Goal: Communication & Community: Answer question/provide support

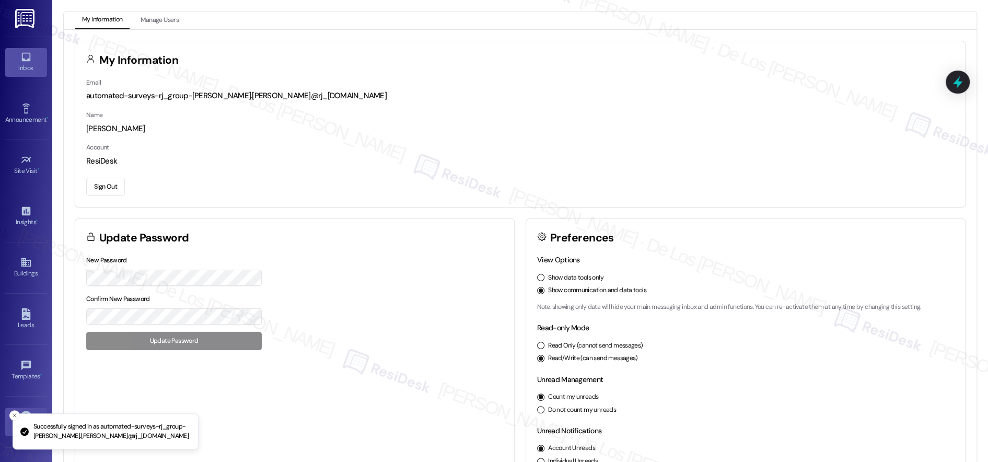
click at [17, 67] on div "Inbox" at bounding box center [26, 68] width 52 height 10
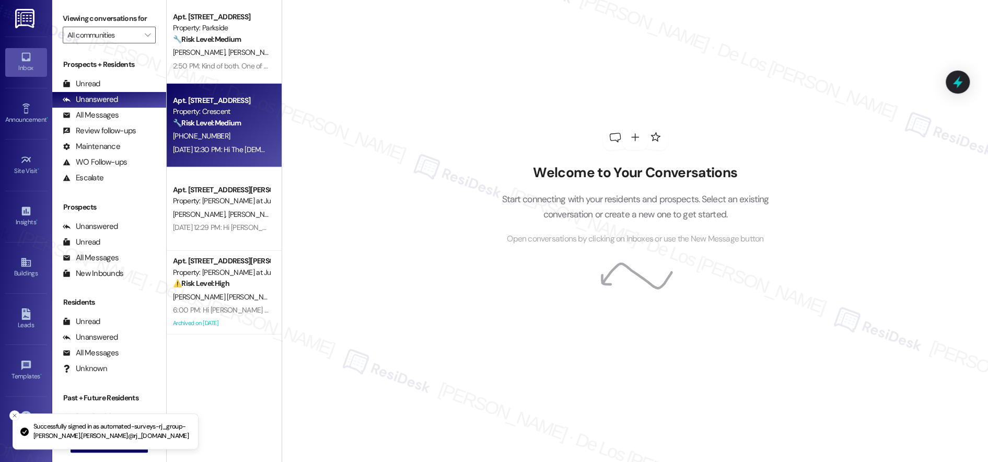
click at [242, 114] on div "Property: Crescent" at bounding box center [221, 111] width 97 height 11
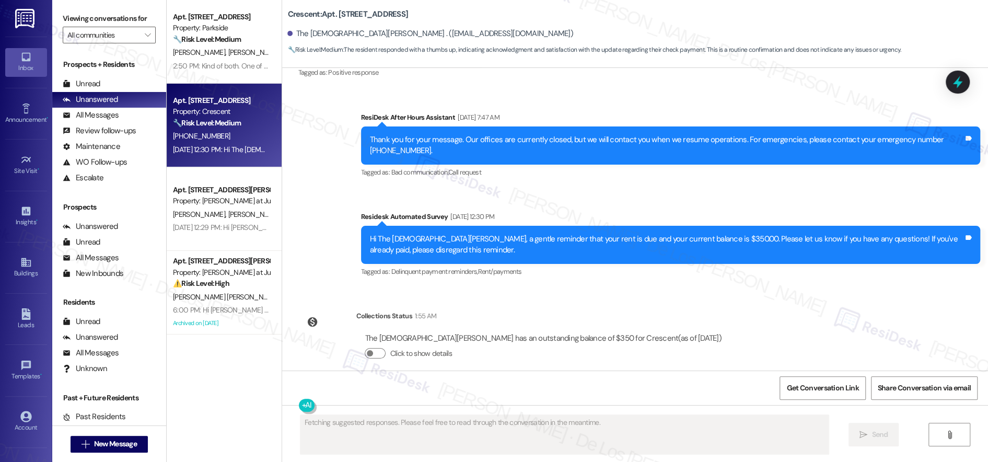
scroll to position [1, 0]
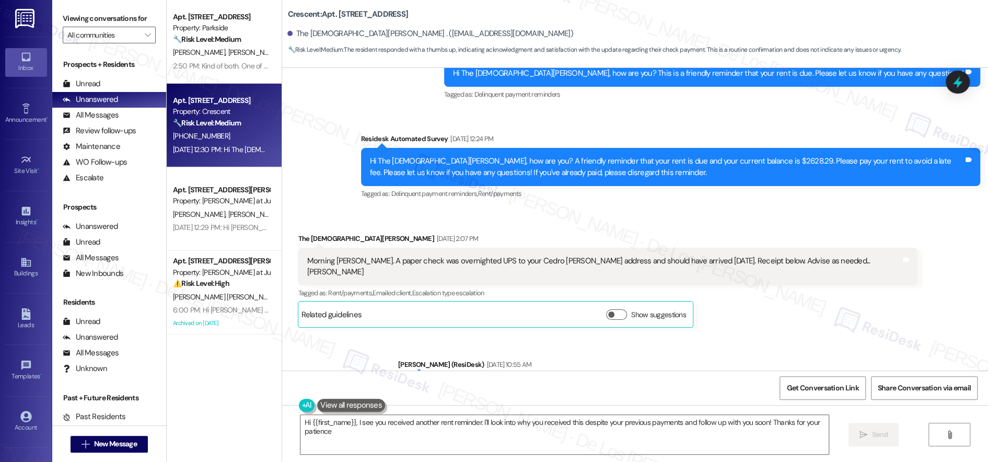
type textarea "Hi {{first_name}}, I see you received another rent reminder. I'll look into why…"
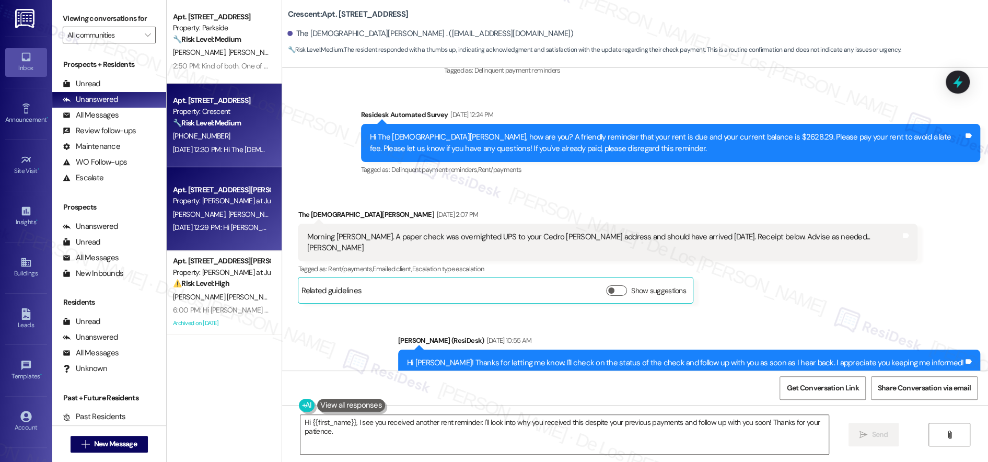
click at [213, 248] on div "Apt. 104, [GEOGRAPHIC_DATA][PERSON_NAME] at June Road 2 Property: [PERSON_NAME]…" at bounding box center [224, 209] width 115 height 84
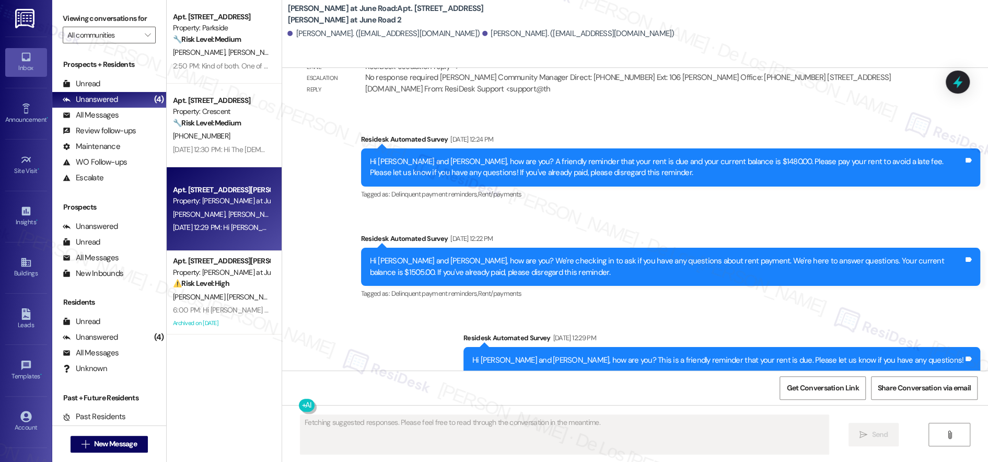
scroll to position [6983, 0]
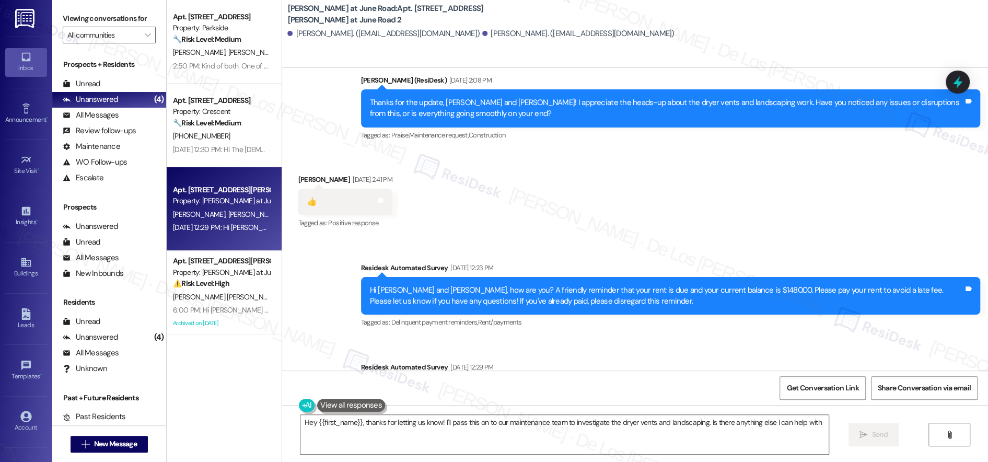
type textarea "Hey {{first_name}}, thanks for letting us know! I'll pass this on to our mainte…"
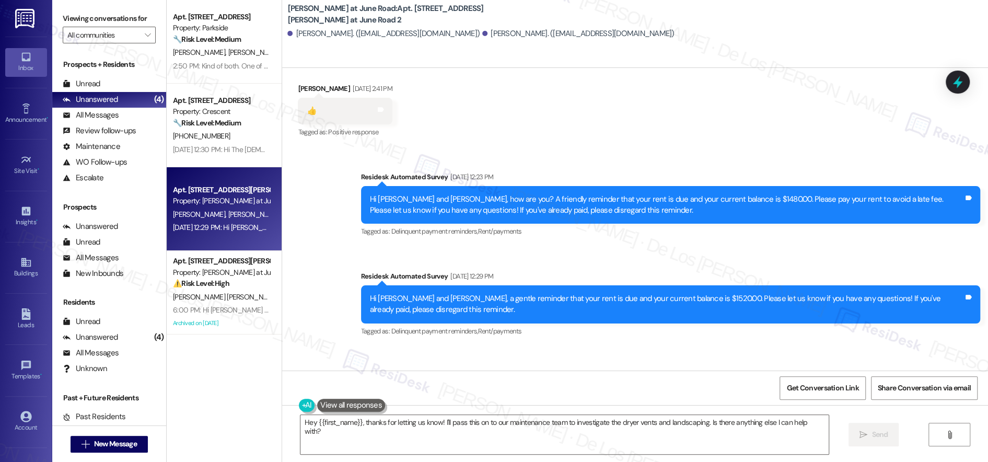
scroll to position [7951, 0]
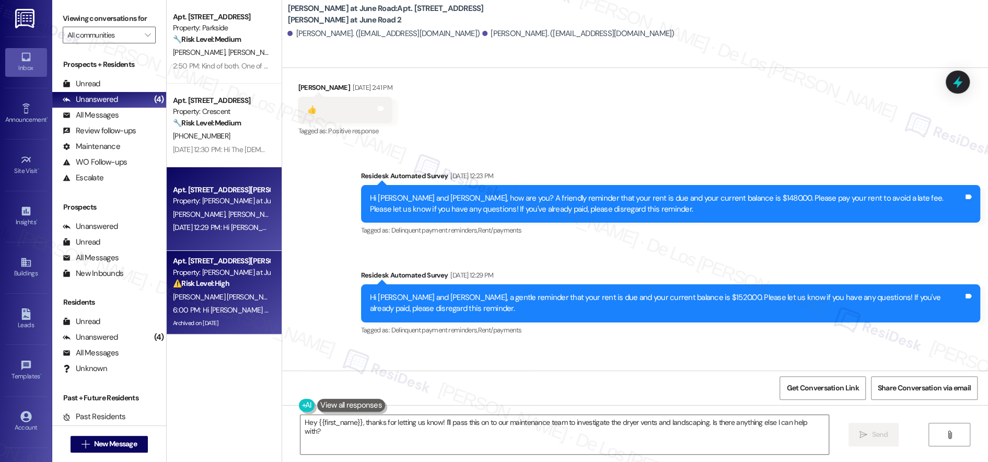
click at [262, 284] on div "Apt. [GEOGRAPHIC_DATA][STREET_ADDRESS][PERSON_NAME] at June Road 2 Property: [P…" at bounding box center [224, 293] width 115 height 84
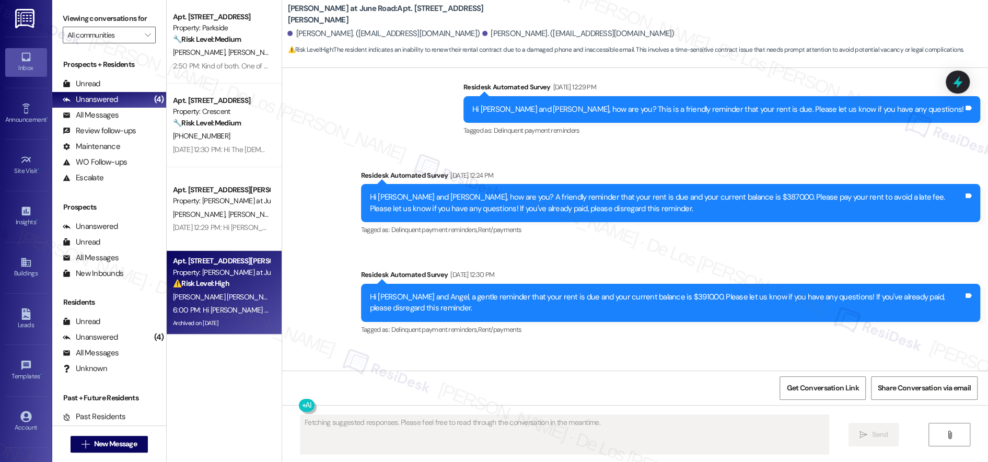
scroll to position [8029, 0]
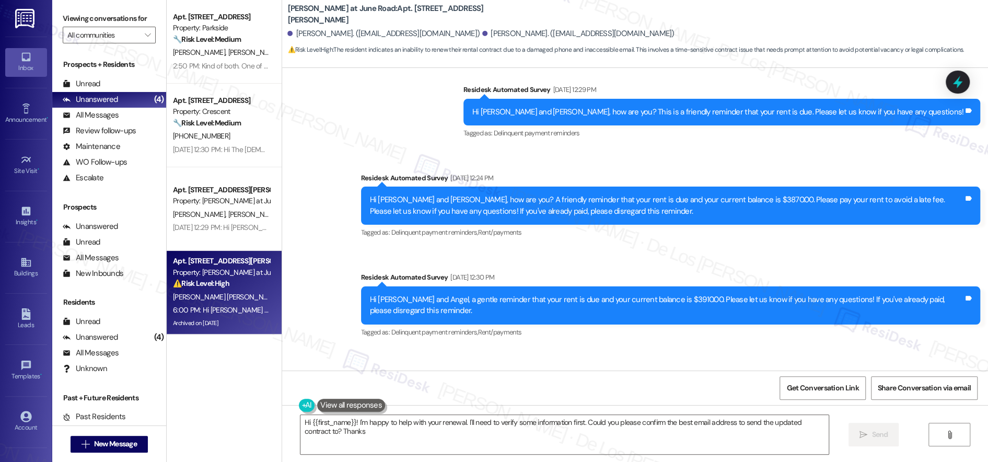
type textarea "Hi {{first_name}}! I'm happy to help with your renewal. I'll need to verify som…"
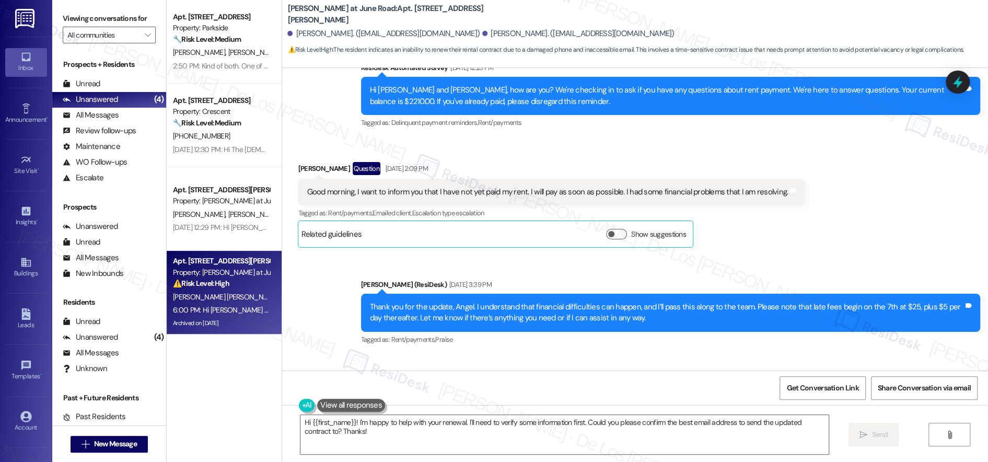
scroll to position [7164, 0]
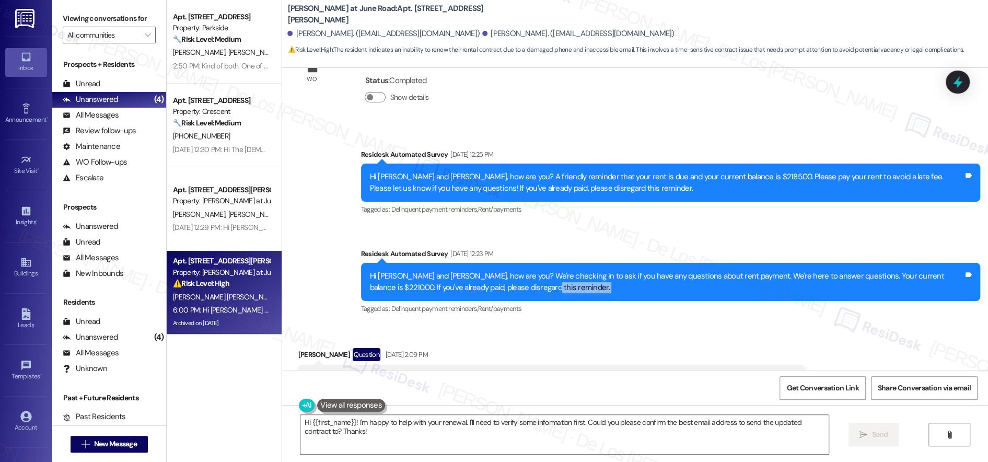
drag, startPoint x: 541, startPoint y: 232, endPoint x: 381, endPoint y: 202, distance: 162.6
click at [381, 263] on div "Hi [PERSON_NAME] and [PERSON_NAME], how are you? We're checking in to ask if yo…" at bounding box center [670, 282] width 619 height 38
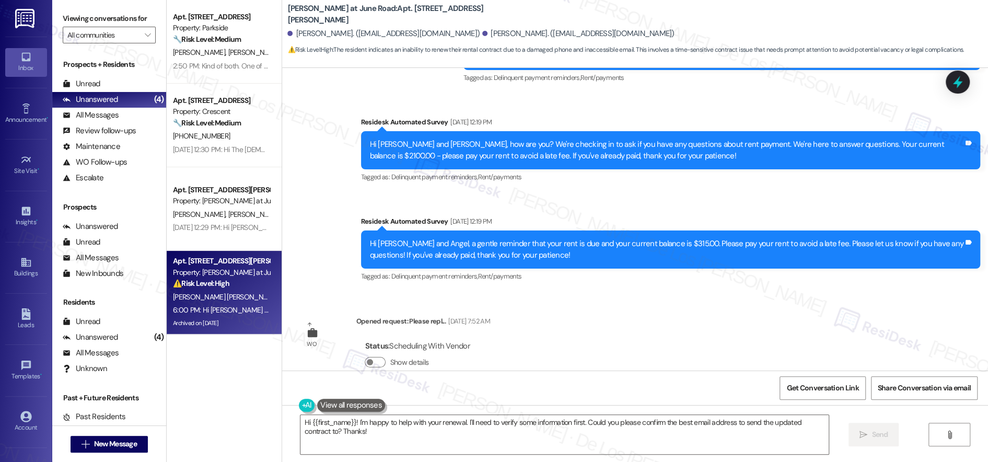
scroll to position [6654, 0]
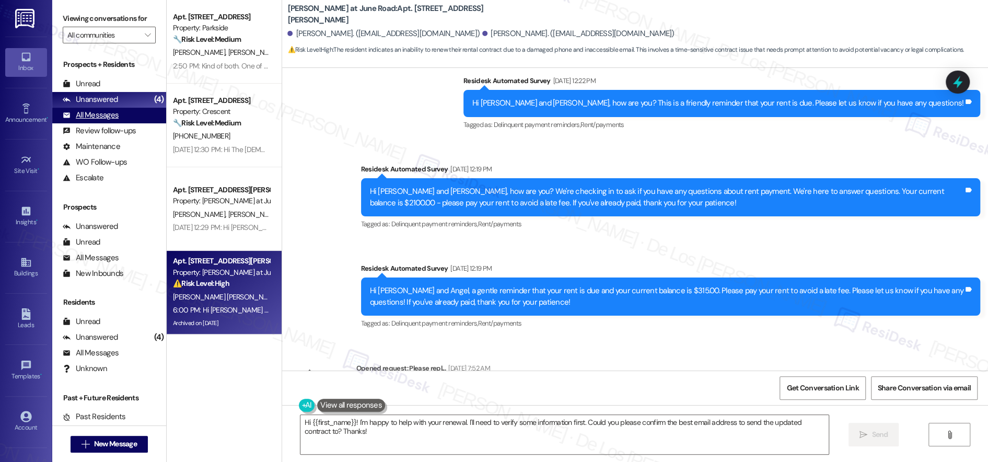
click at [137, 113] on div "All Messages (undefined)" at bounding box center [109, 116] width 114 height 16
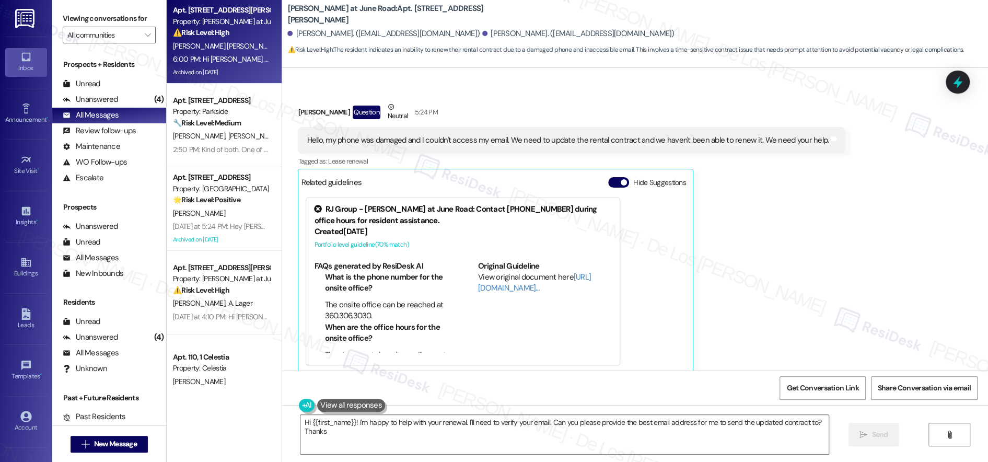
type textarea "Hi {{first_name}}! I'm happy to help with your renewal. I'll need to verify you…"
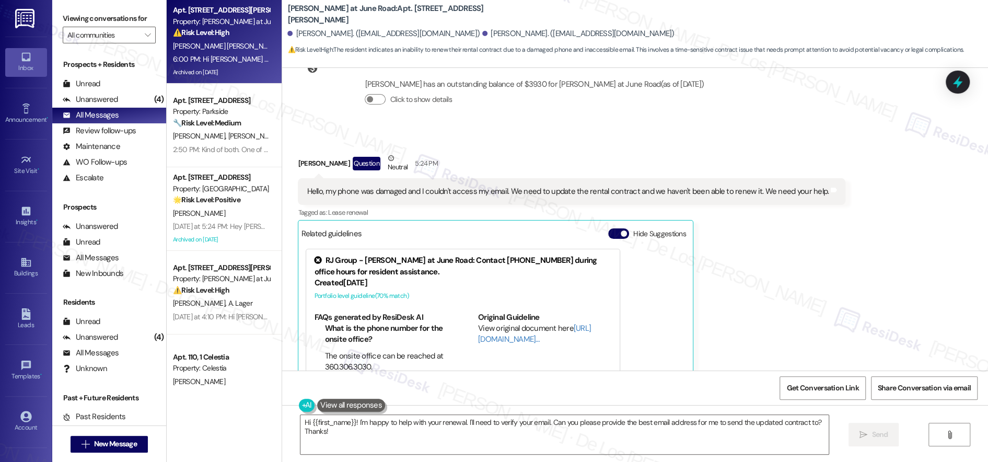
scroll to position [8332, 0]
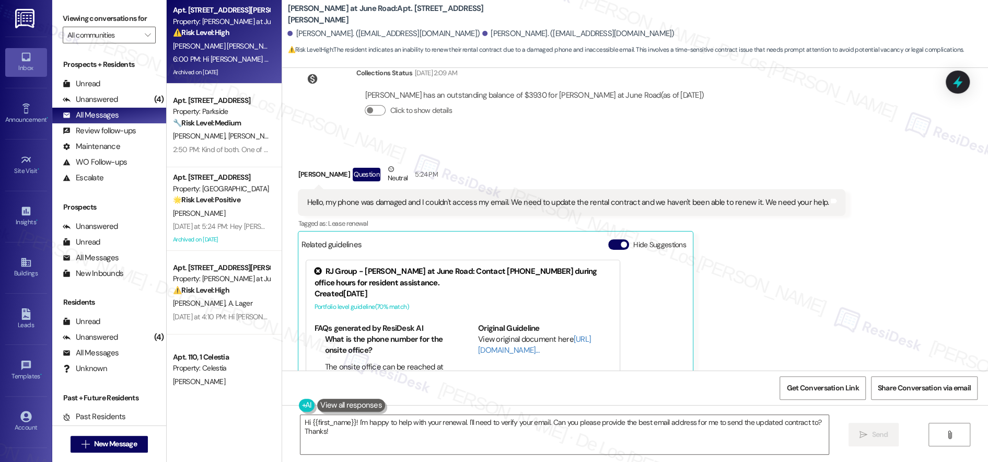
click at [850, 203] on div "Received via SMS [PERSON_NAME] Question Neutral 5:24 PM Hello, my phone was dam…" at bounding box center [635, 291] width 706 height 303
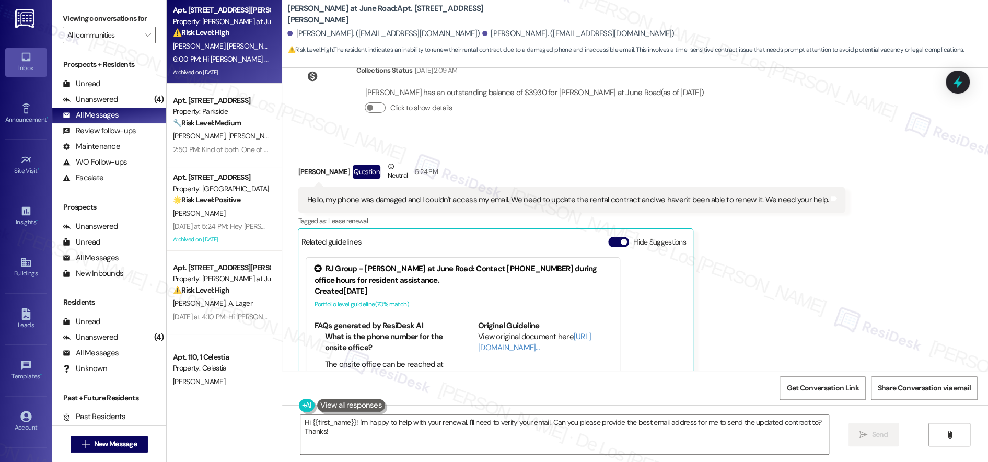
scroll to position [8335, 0]
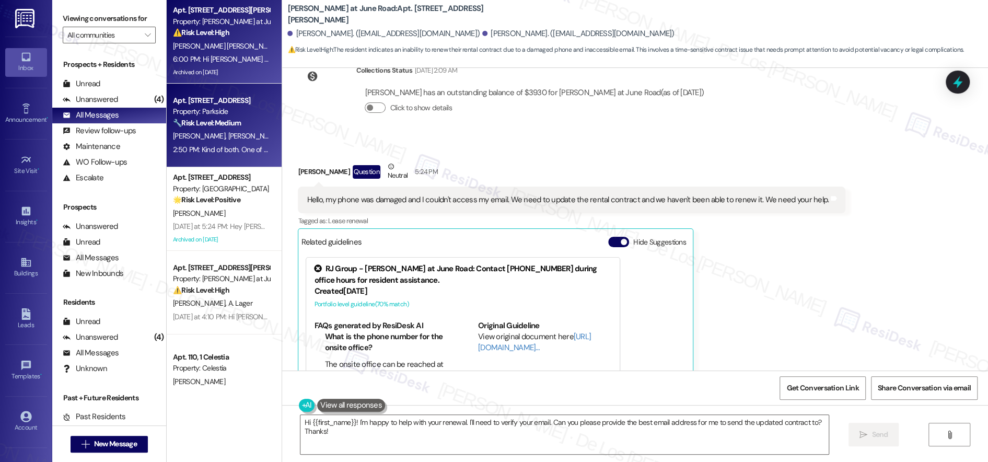
click at [236, 125] on div "🔧 Risk Level: Medium The resident is complaining about noise from a neighbor, i…" at bounding box center [221, 123] width 97 height 11
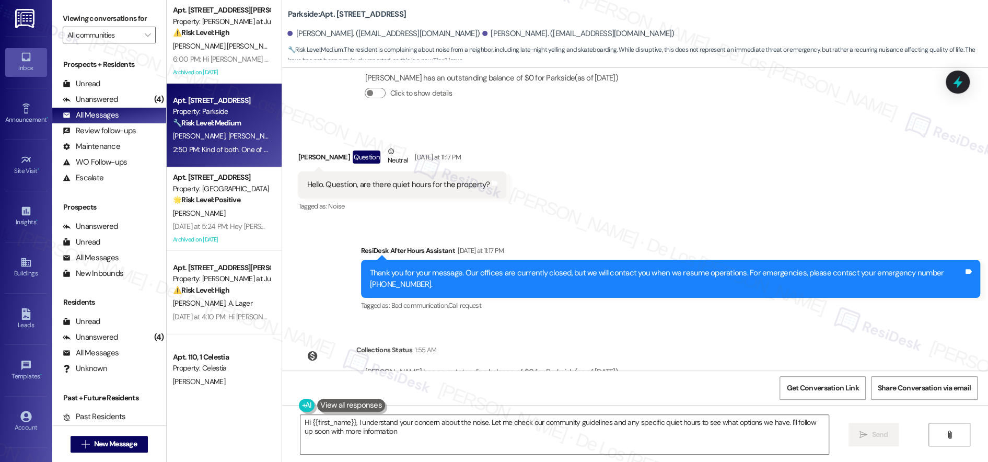
type textarea "Hi {{first_name}}, I understand your concern about the noise. Let me check our …"
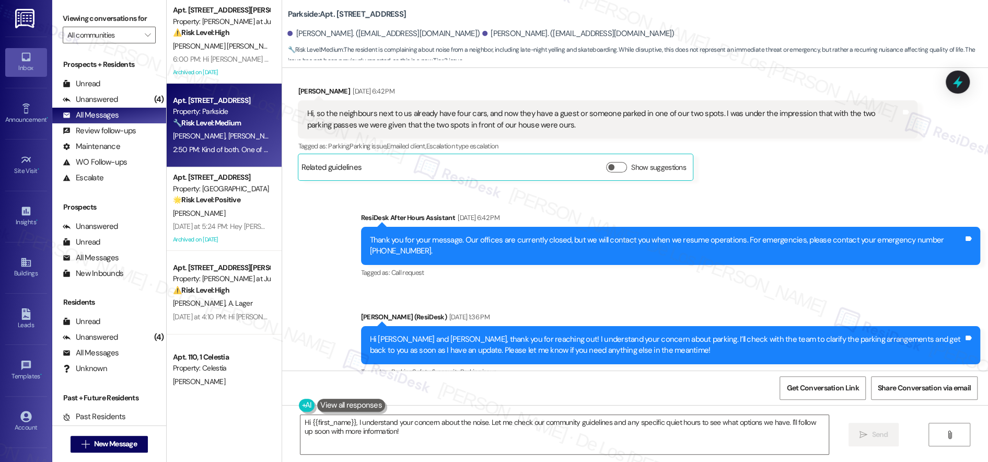
scroll to position [771, 0]
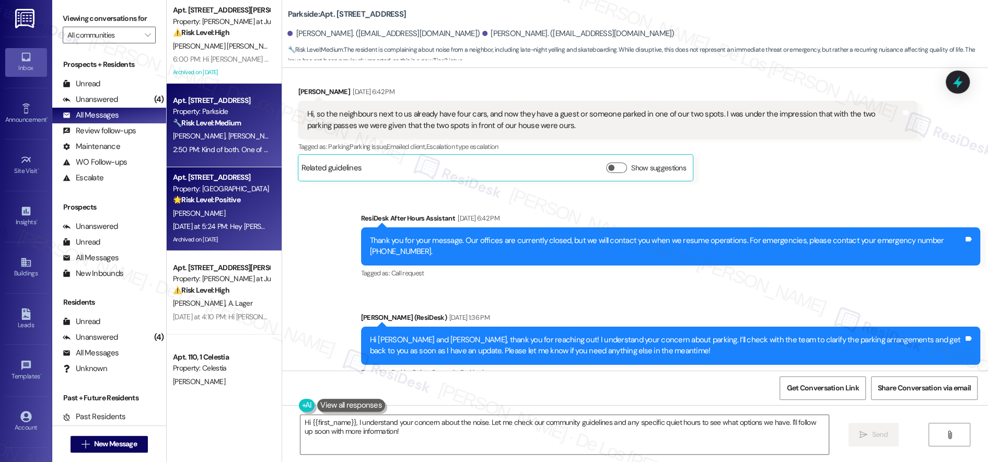
click at [223, 191] on div "Property: [GEOGRAPHIC_DATA]" at bounding box center [221, 188] width 97 height 11
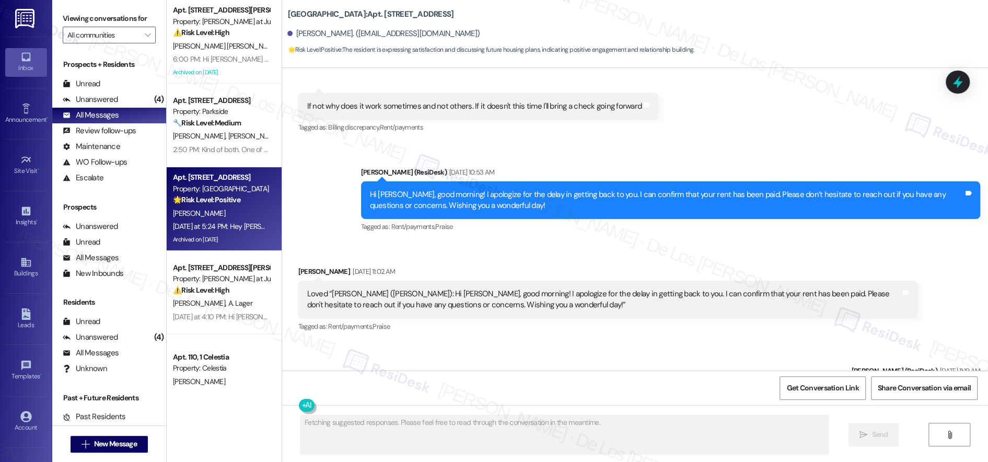
scroll to position [3880, 0]
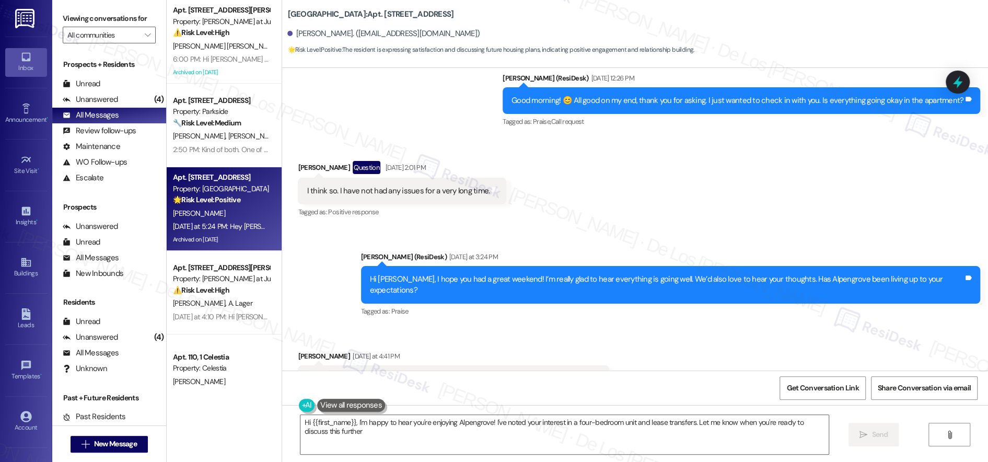
type textarea "Hi {{first_name}}, I'm happy to hear you're enjoying Alpengrove! I've noted you…"
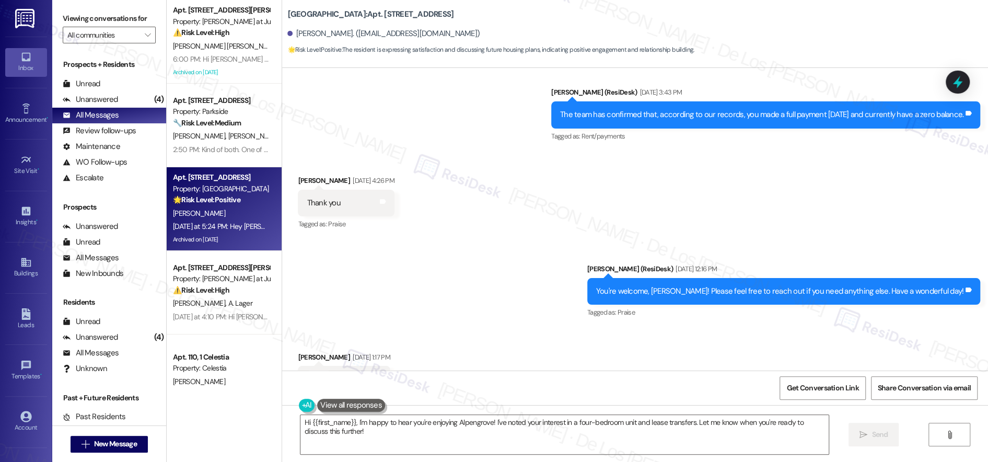
scroll to position [2663, 0]
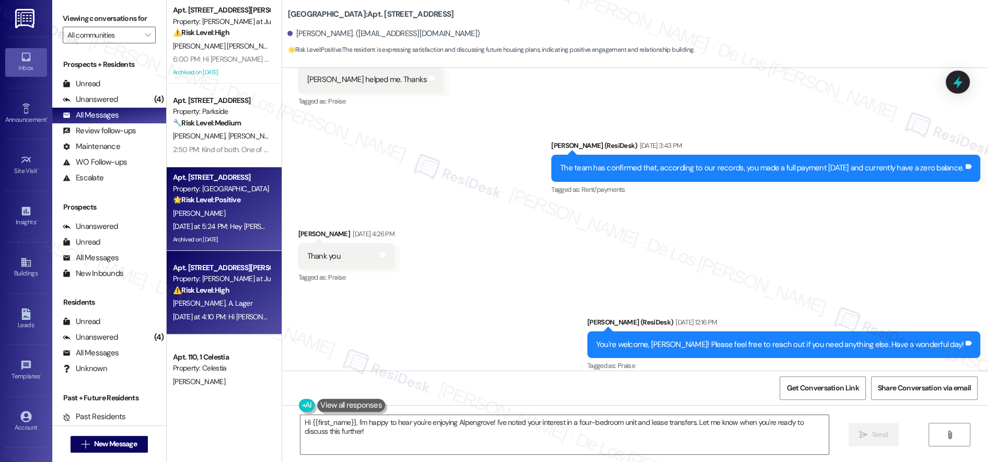
click at [233, 302] on span "A. Lager" at bounding box center [240, 302] width 24 height 9
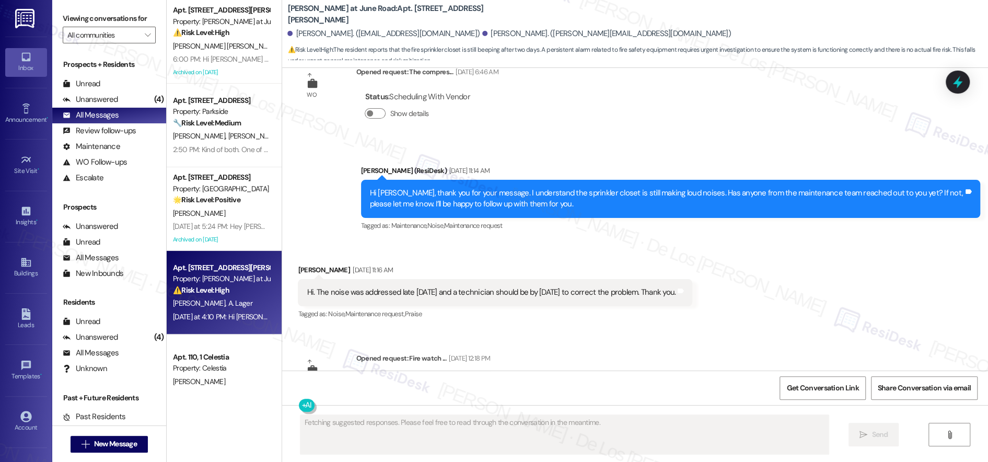
scroll to position [5119, 0]
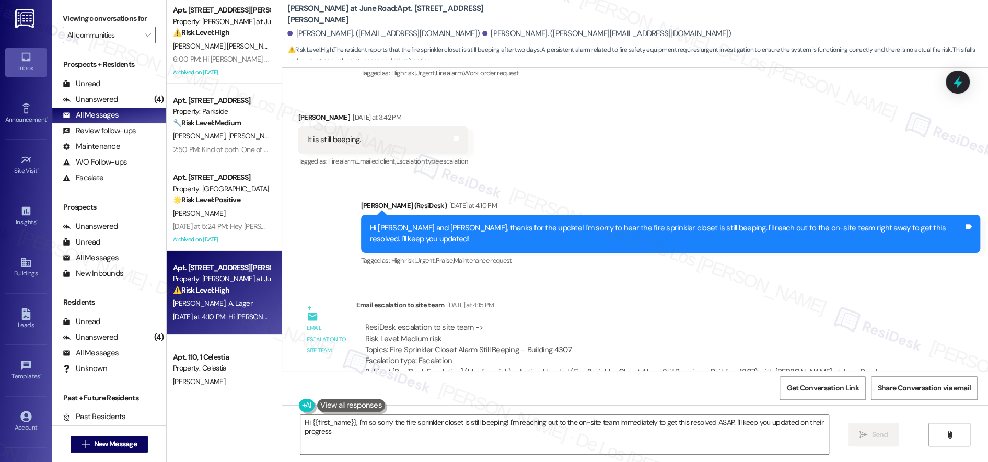
type textarea "Hi {{first_name}}, I'm so sorry the fire sprinkler closet is still beeping! I'm…"
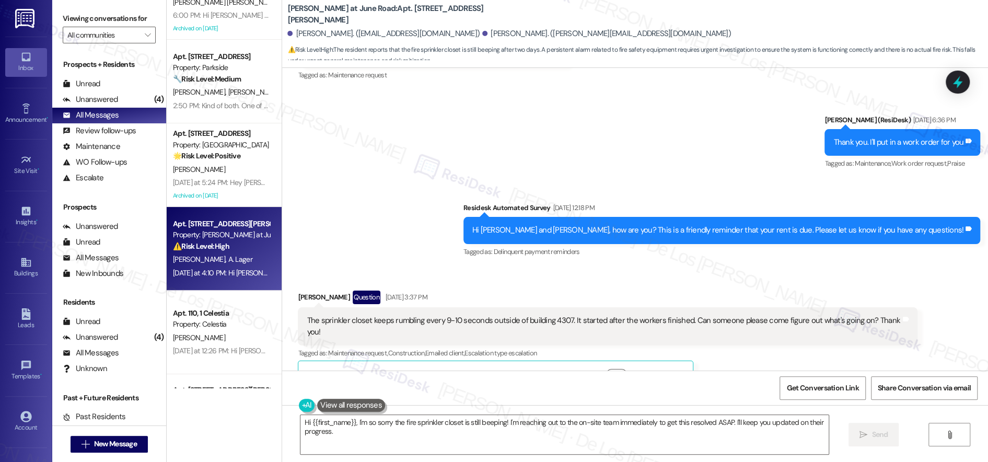
scroll to position [68, 0]
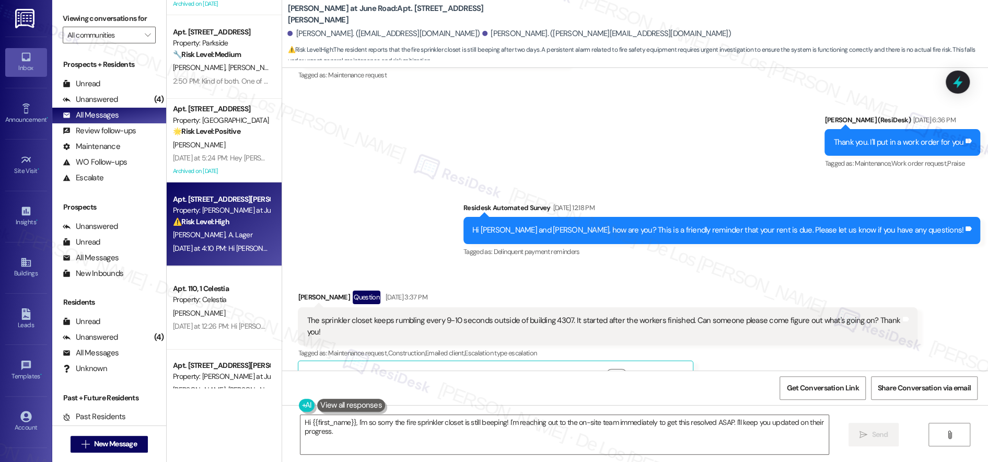
click at [226, 307] on div "[PERSON_NAME]" at bounding box center [221, 313] width 99 height 13
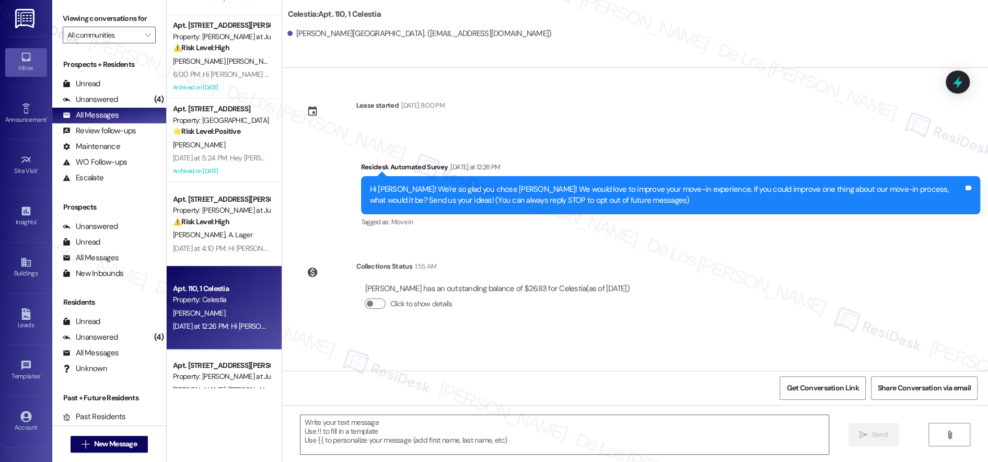
type textarea "Fetching suggested responses. Please feel free to read through the conversation…"
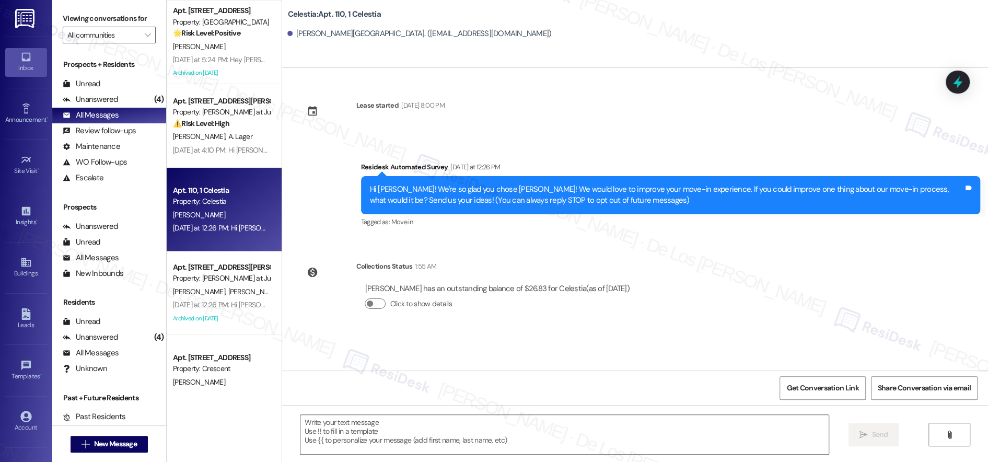
scroll to position [191, 0]
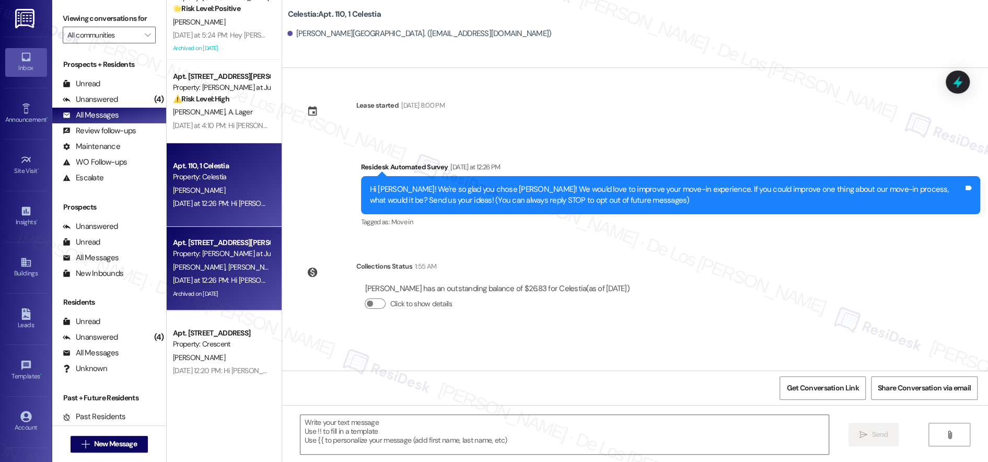
click at [240, 239] on div "Apt. [STREET_ADDRESS][PERSON_NAME] at June Road 2" at bounding box center [221, 242] width 97 height 11
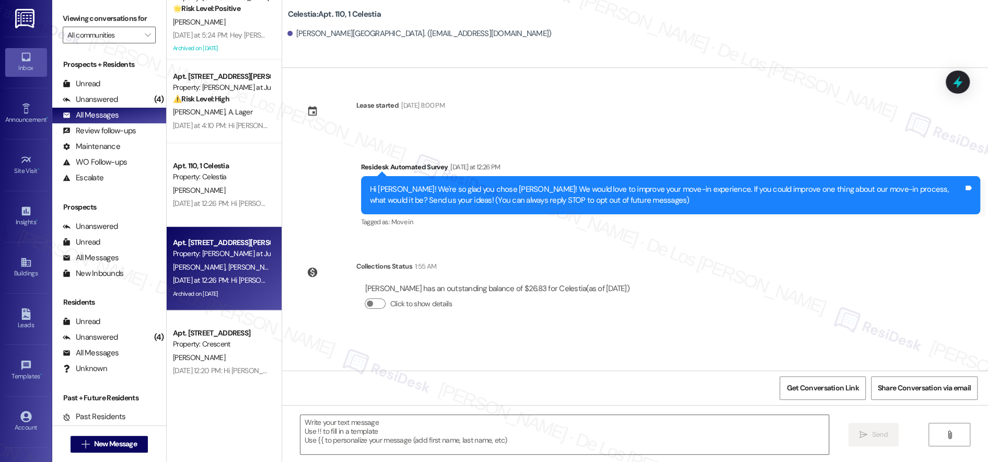
type textarea "Fetching suggested responses. Please feel free to read through the conversation…"
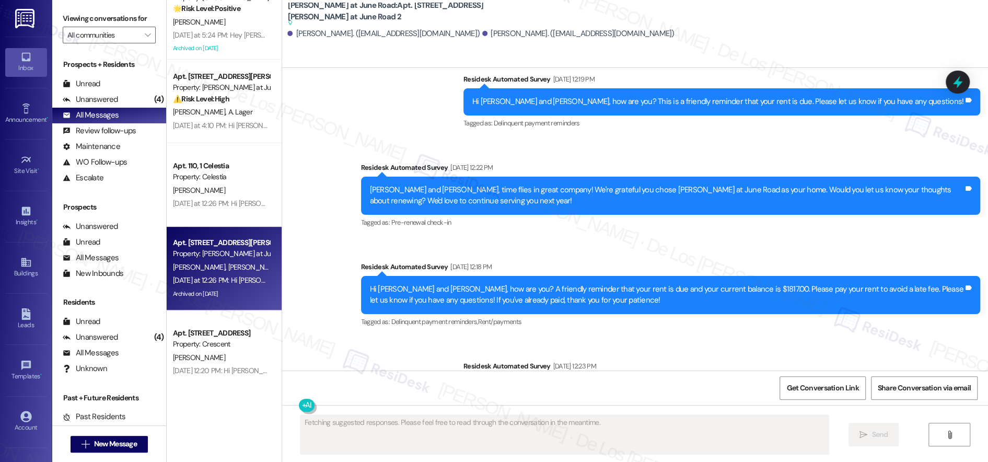
scroll to position [3568, 0]
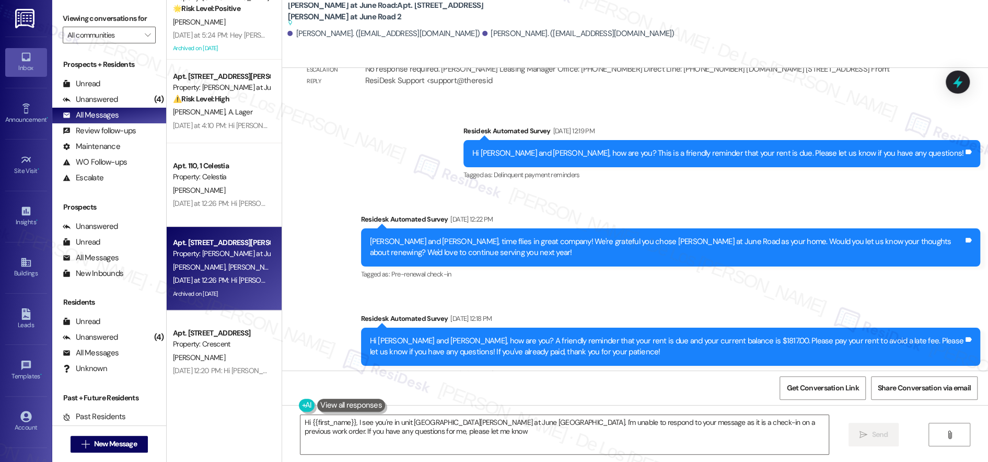
type textarea "Hi {{first_name}}, I see you're in unit [GEOGRAPHIC_DATA][PERSON_NAME] at June …"
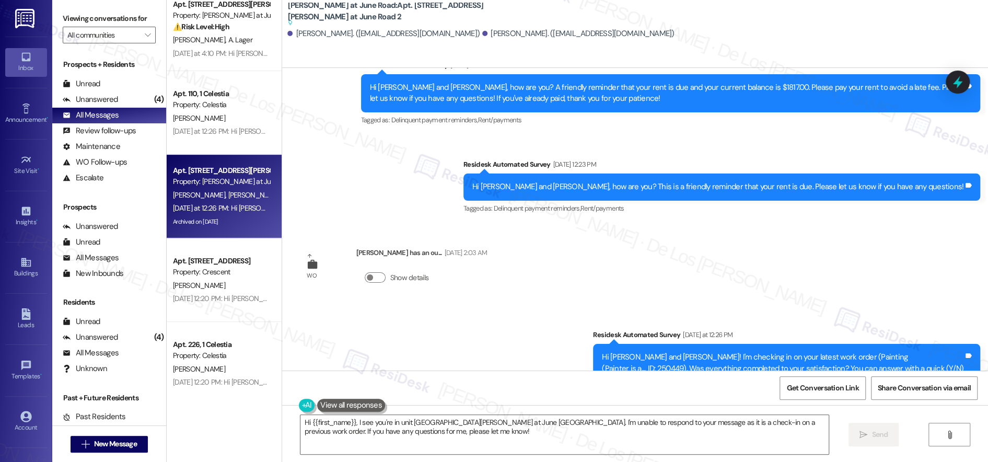
scroll to position [276, 0]
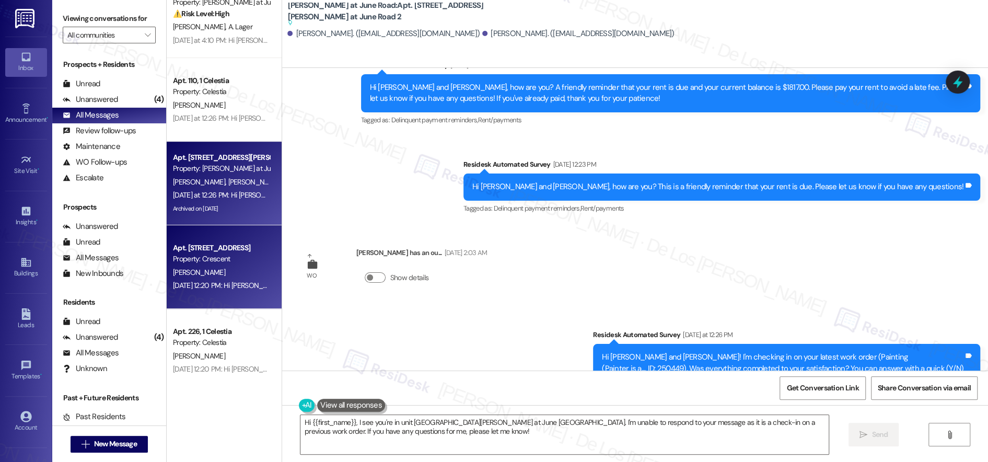
click at [232, 286] on div "[DATE] 12:20 PM: Hi [PERSON_NAME]! I'm checking in on your latest work order (P…" at bounding box center [480, 285] width 615 height 9
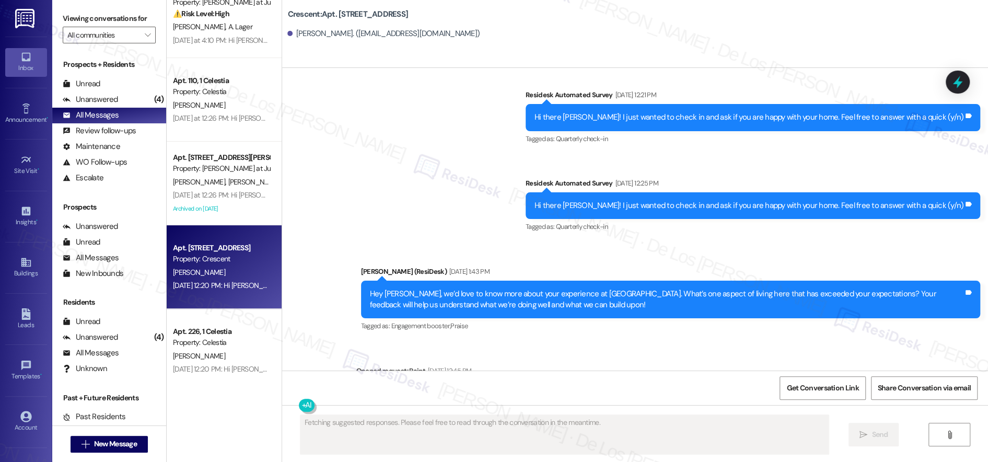
scroll to position [562, 0]
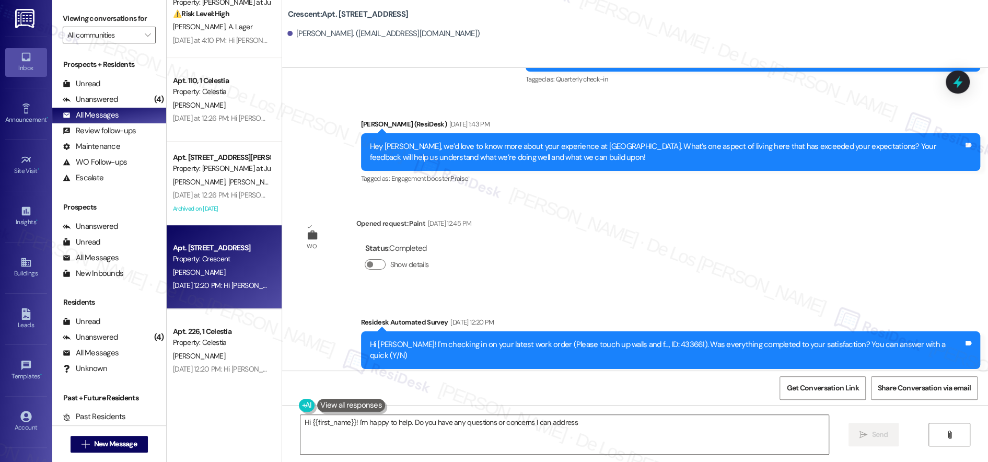
type textarea "Hi {{first_name}}! I'm happy to help. Do you have any questions or concerns I c…"
click at [831, 390] on span "Get Conversation Link" at bounding box center [822, 387] width 72 height 11
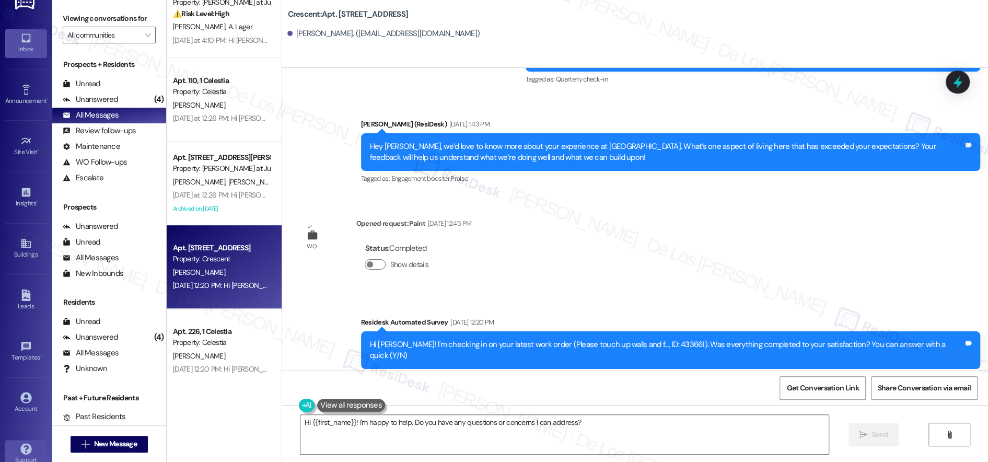
scroll to position [28, 0]
click at [26, 394] on div "Account" at bounding box center [26, 399] width 52 height 10
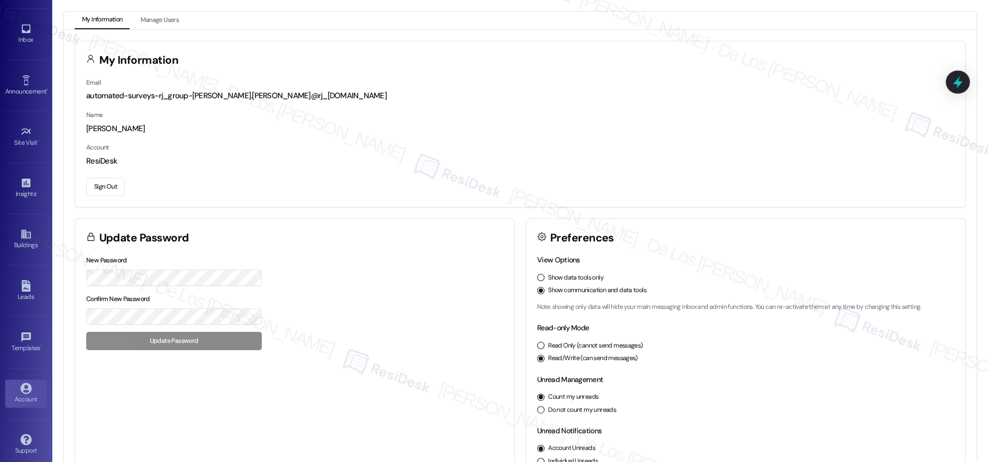
click at [112, 189] on button "Sign Out" at bounding box center [105, 187] width 39 height 18
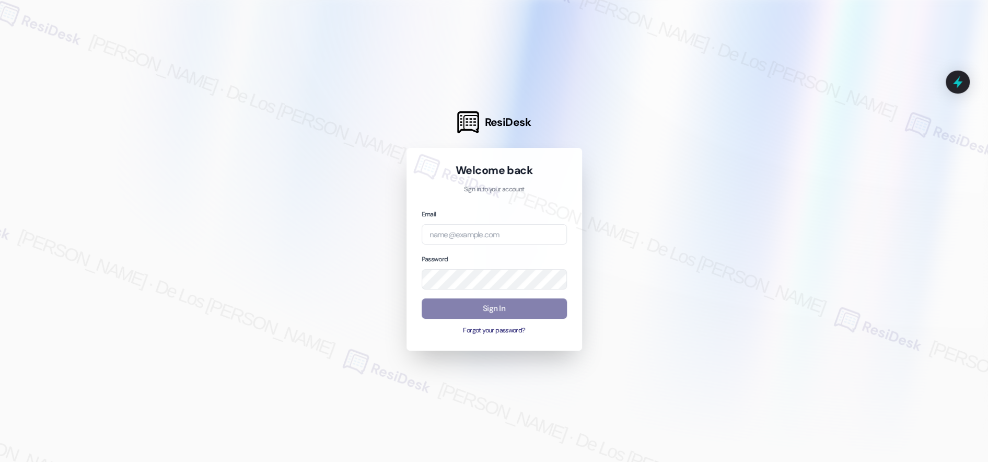
drag, startPoint x: 903, startPoint y: 107, endPoint x: 601, endPoint y: 229, distance: 325.9
click at [902, 107] on div at bounding box center [494, 231] width 988 height 462
click at [507, 231] on input "email" at bounding box center [494, 234] width 145 height 20
paste input "automated-surveys-regency_props-resen.six@regency_[DOMAIN_NAME]"
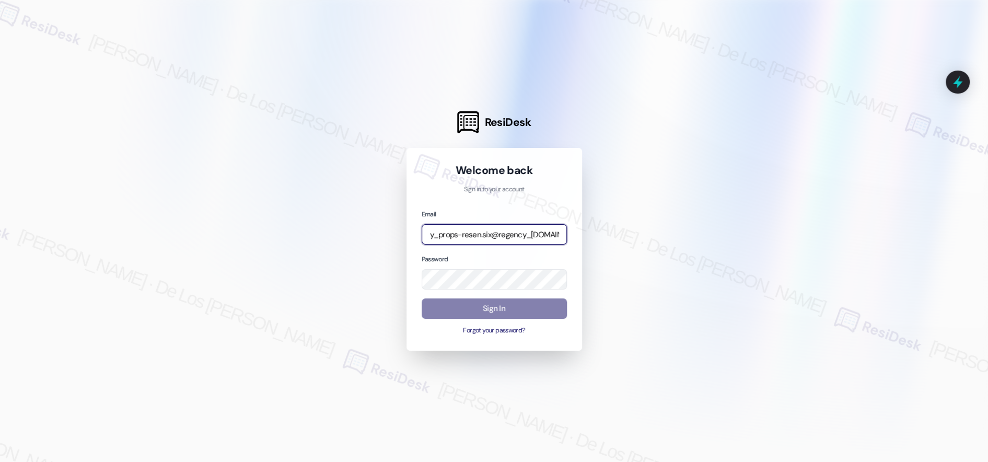
type input "automated-surveys-regency_props-resen.six@regency_[DOMAIN_NAME]"
drag, startPoint x: 891, startPoint y: 129, endPoint x: 876, endPoint y: 136, distance: 16.1
click at [890, 130] on div at bounding box center [494, 231] width 988 height 462
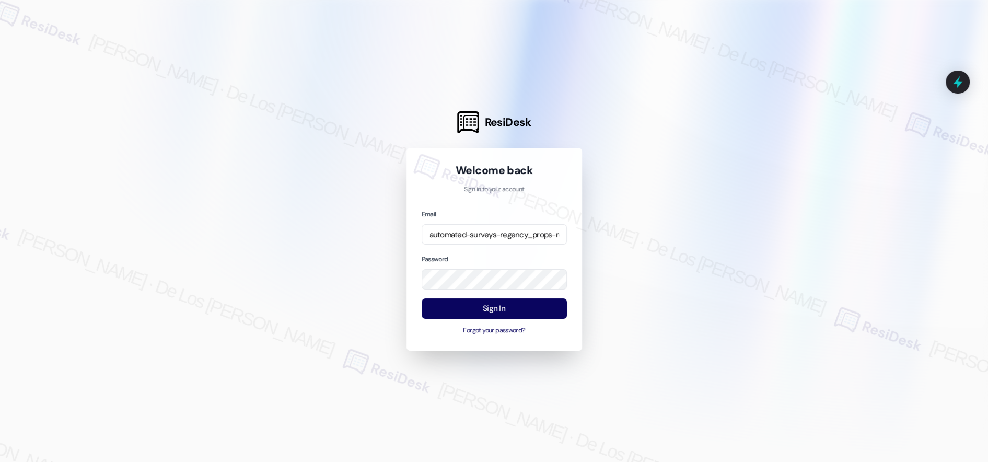
drag, startPoint x: 698, startPoint y: 291, endPoint x: 647, endPoint y: 301, distance: 52.6
click at [685, 295] on div at bounding box center [494, 231] width 988 height 462
click at [554, 301] on button "Sign In" at bounding box center [494, 308] width 145 height 20
